Goal: Information Seeking & Learning: Find specific fact

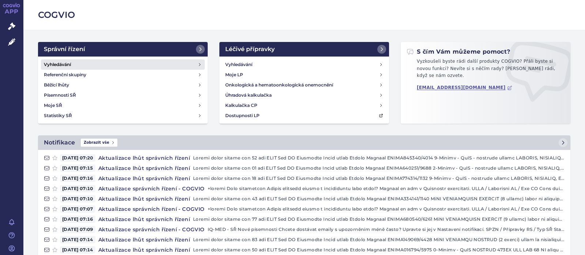
click at [56, 64] on h4 "Vyhledávání" at bounding box center [57, 64] width 27 height 7
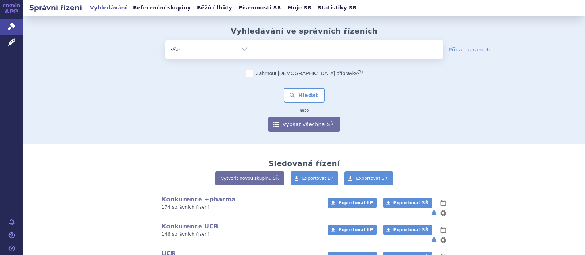
click at [274, 41] on div "Vyhledávání ve správních řízeních odstranit Vše Spisová značka Od" at bounding box center [304, 79] width 460 height 105
click at [275, 56] on ul at bounding box center [348, 48] width 190 height 15
click at [253, 56] on select at bounding box center [253, 49] width 0 height 18
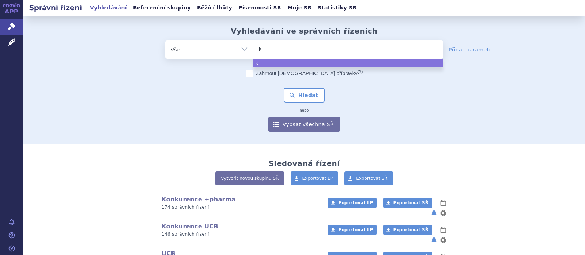
type input "ka"
type input "kal"
type input "kaln"
type input "kalno"
type input "kalnor"
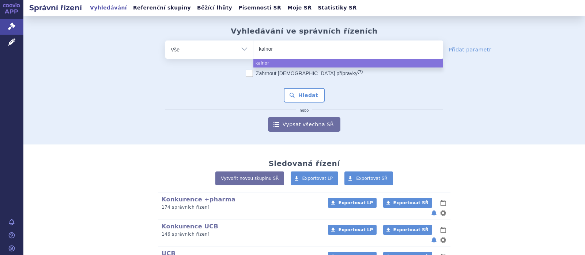
type input "kalnorm"
type input "kalnormi"
type input "kalnormin"
select select "kalnormin"
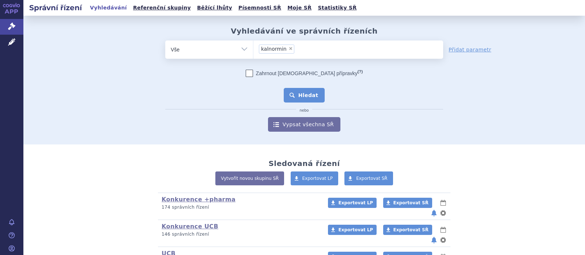
click at [307, 98] on button "Hledat" at bounding box center [304, 95] width 41 height 15
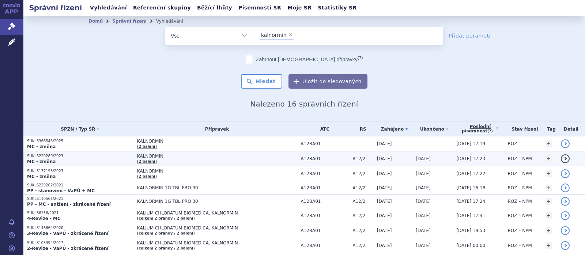
scroll to position [47, 0]
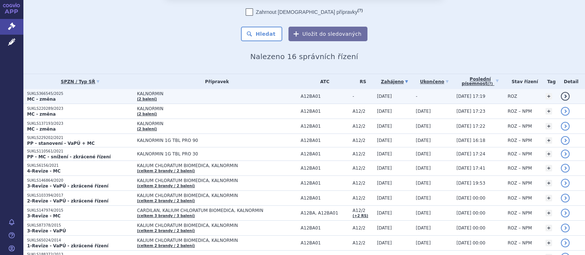
click at [159, 93] on span "KALNORMIN" at bounding box center [217, 93] width 160 height 5
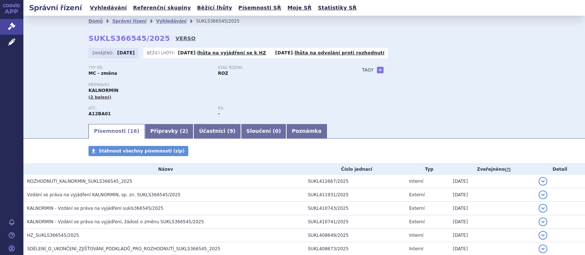
click at [175, 38] on link "VERSO" at bounding box center [185, 38] width 20 height 7
